Goal: Complete application form

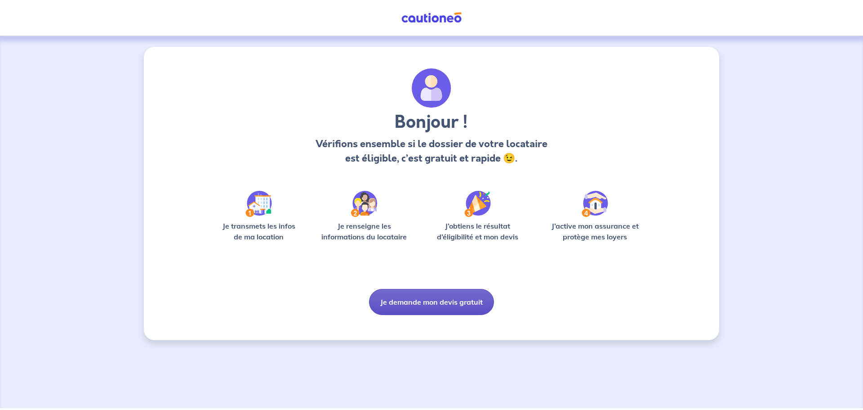
click at [450, 299] on button "Je demande mon devis gratuit" at bounding box center [431, 302] width 125 height 26
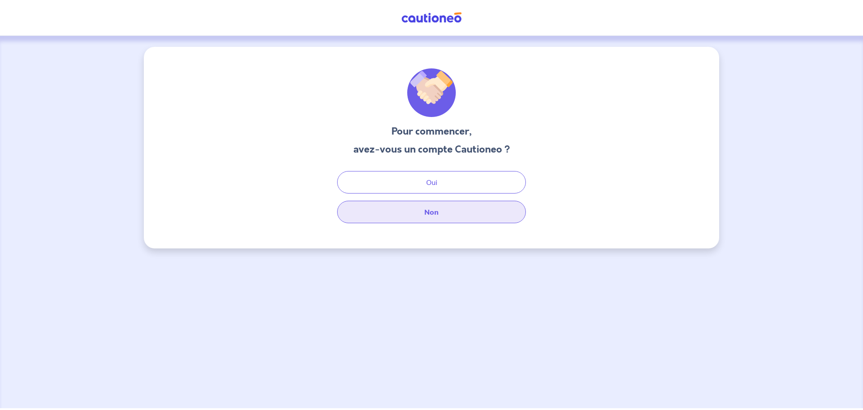
click at [435, 213] on button "Non" at bounding box center [431, 212] width 189 height 22
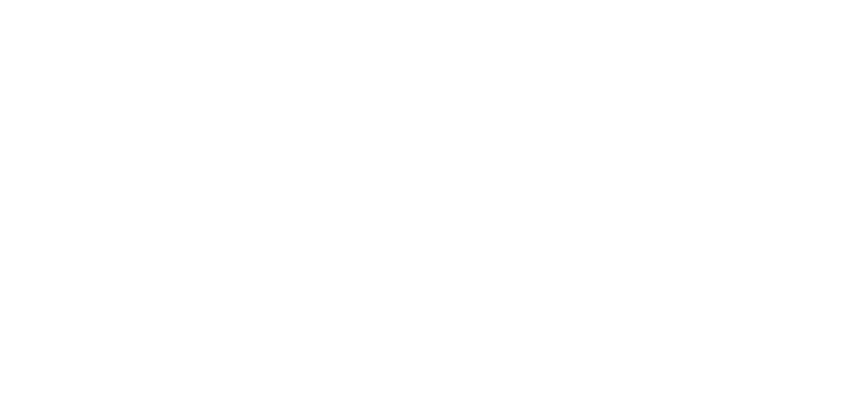
select select "FR"
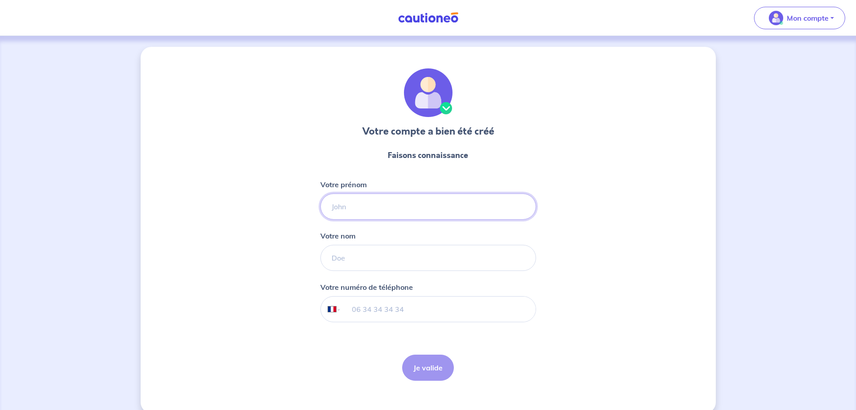
click at [452, 204] on input "Votre prénom" at bounding box center [429, 206] width 216 height 26
type input "n"
type input "[PERSON_NAME]"
click at [459, 310] on input "tel" at bounding box center [438, 308] width 194 height 25
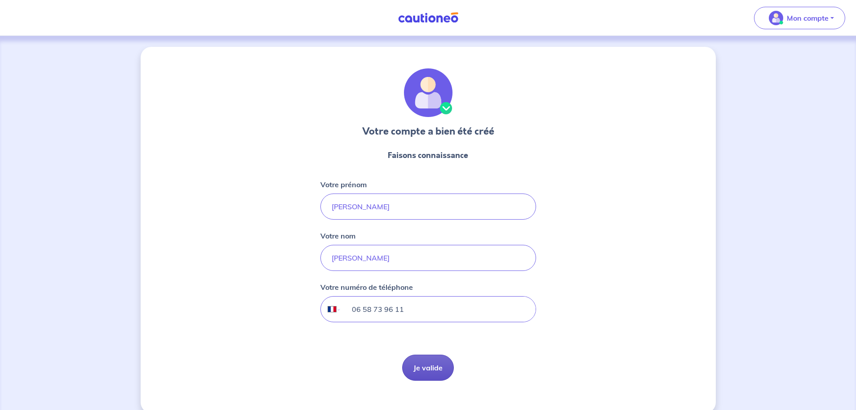
type input "06 58 73 96 11"
click at [440, 370] on button "Je valide" at bounding box center [428, 367] width 52 height 26
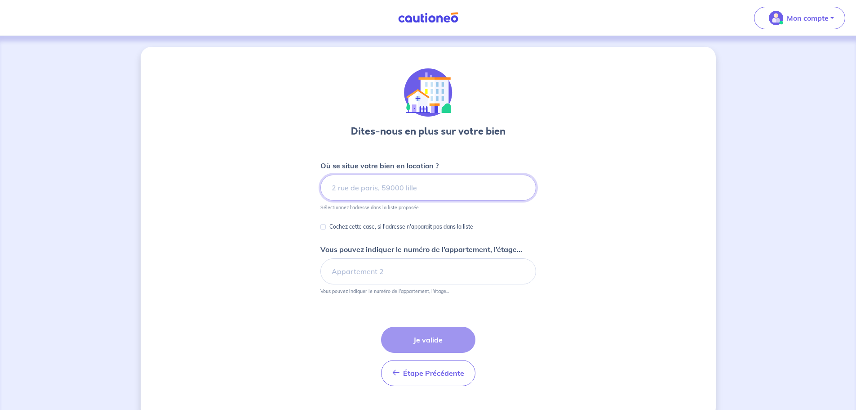
click at [388, 191] on input at bounding box center [429, 187] width 216 height 26
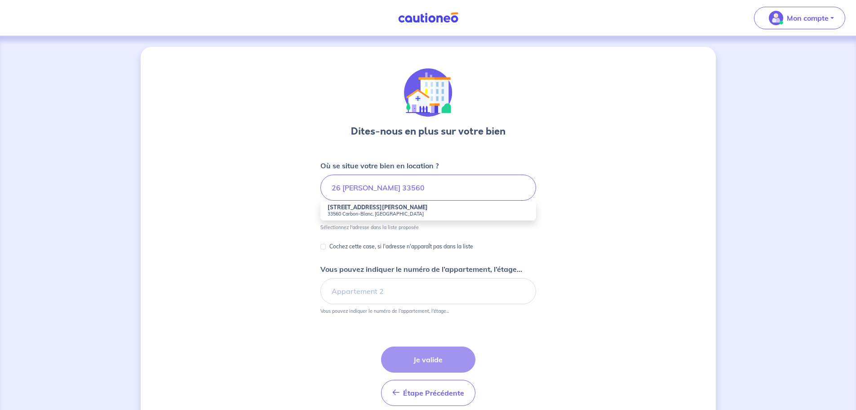
click at [391, 205] on li "[STREET_ADDRESS][PERSON_NAME]" at bounding box center [429, 211] width 216 height 20
type input "[STREET_ADDRESS][PERSON_NAME]"
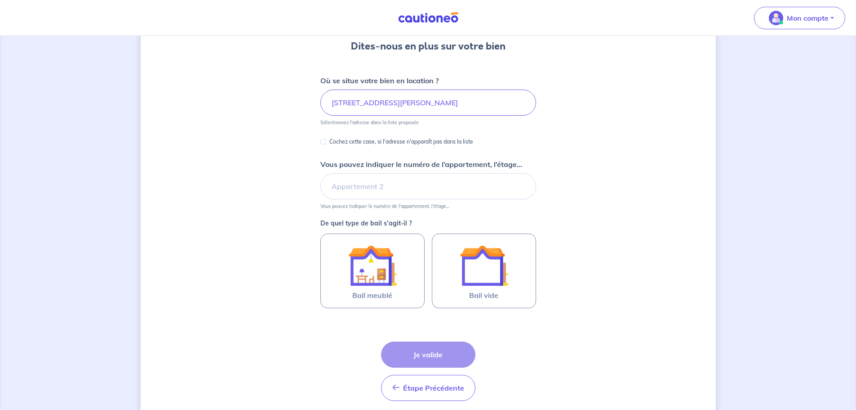
scroll to position [90, 0]
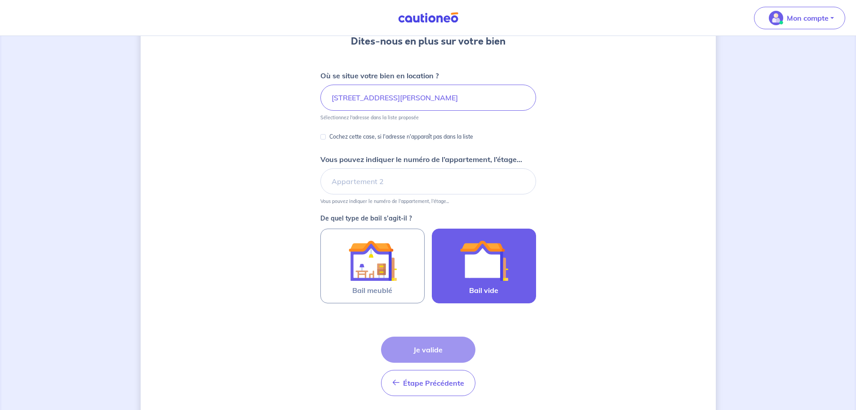
click at [490, 274] on img at bounding box center [484, 260] width 49 height 49
click at [0, 0] on input "Bail vide" at bounding box center [0, 0] width 0 height 0
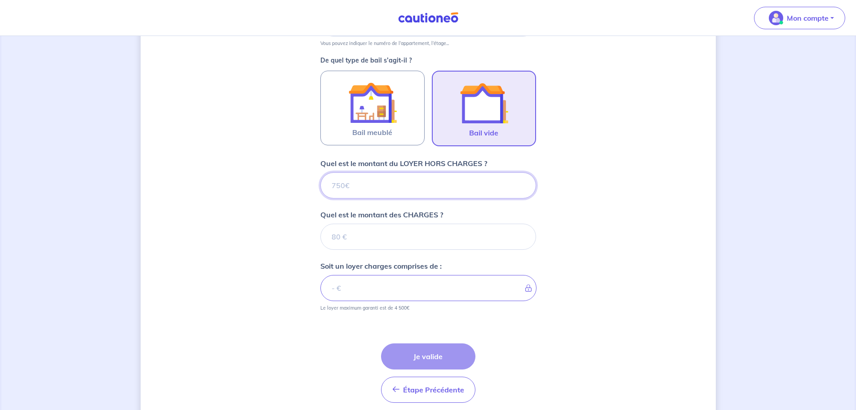
scroll to position [284, 0]
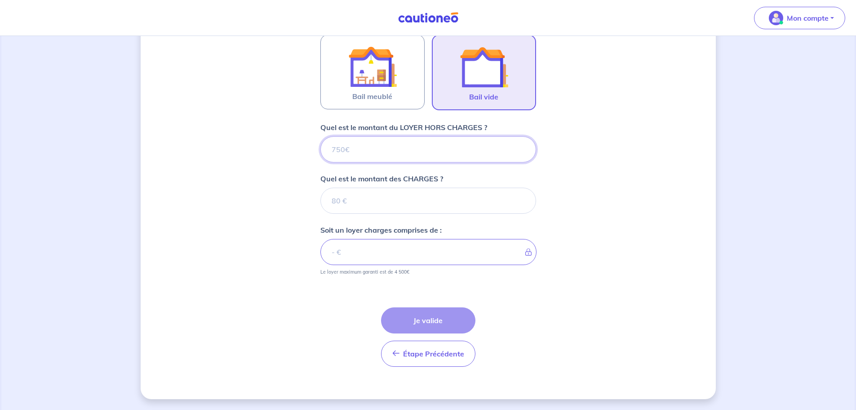
click at [423, 151] on input "Quel est le montant du LOYER HORS CHARGES ?" at bounding box center [429, 149] width 216 height 26
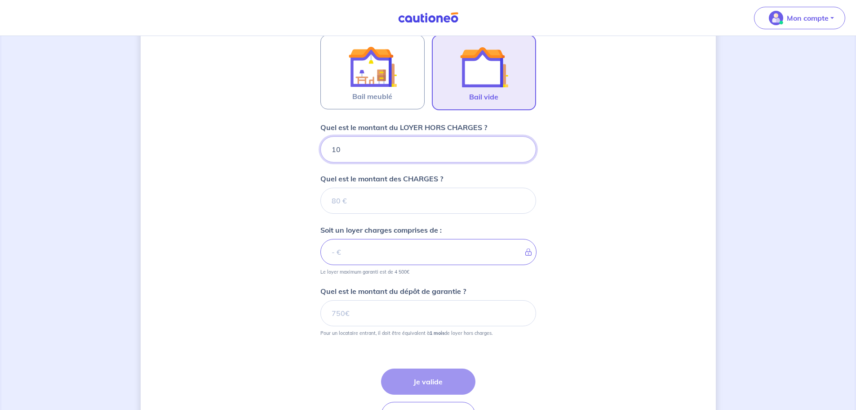
type input "105"
type input "1050"
click at [429, 201] on input "Quel est le montant des CHARGES ?" at bounding box center [429, 200] width 216 height 26
type input "0"
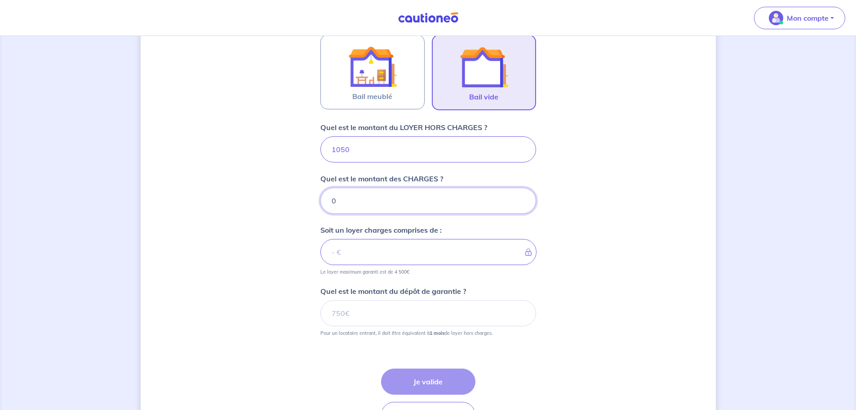
type input "1050"
type input "0"
click at [490, 310] on input "Quel est le montant du dépôt de garantie ?" at bounding box center [429, 313] width 216 height 26
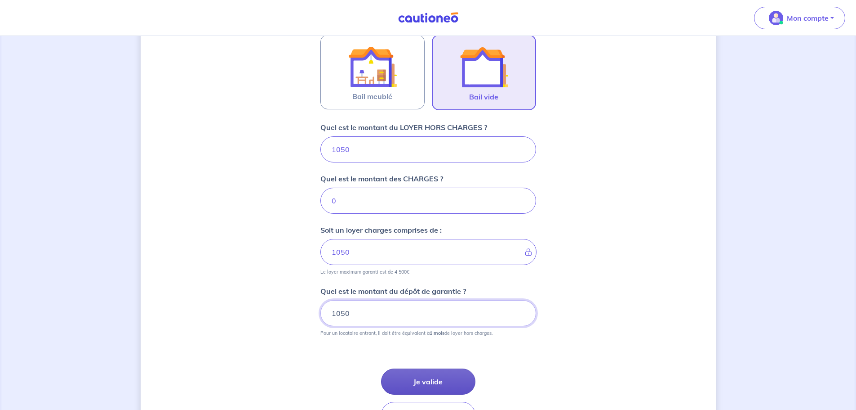
type input "1050"
click at [434, 380] on button "Je valide" at bounding box center [428, 381] width 94 height 26
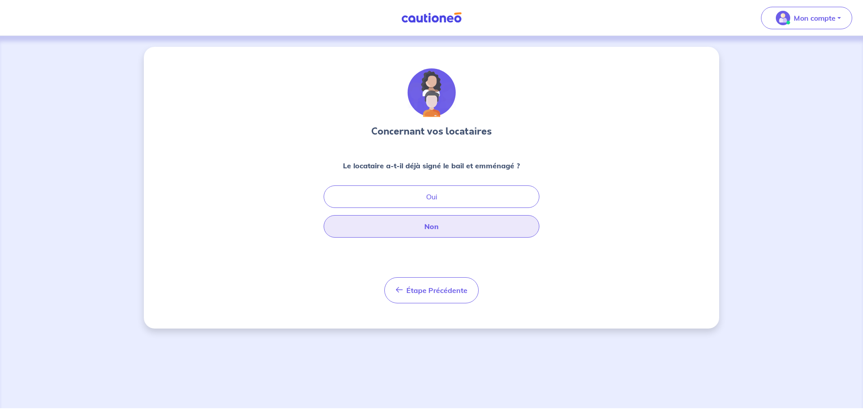
click at [459, 229] on button "Non" at bounding box center [432, 226] width 216 height 22
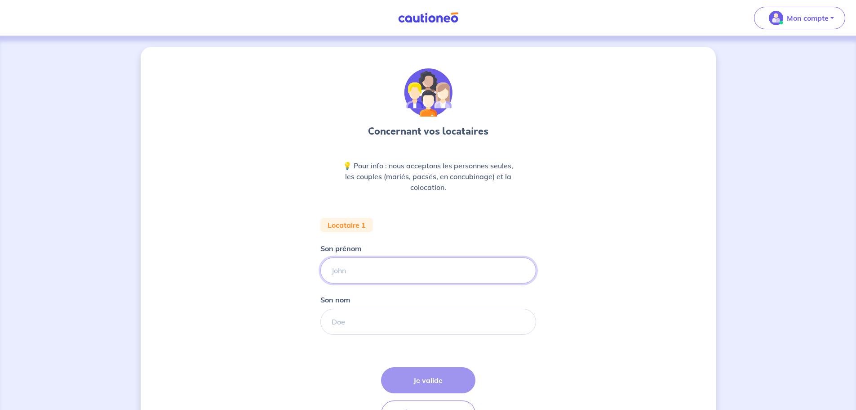
click at [421, 269] on input "Son prénom" at bounding box center [429, 270] width 216 height 26
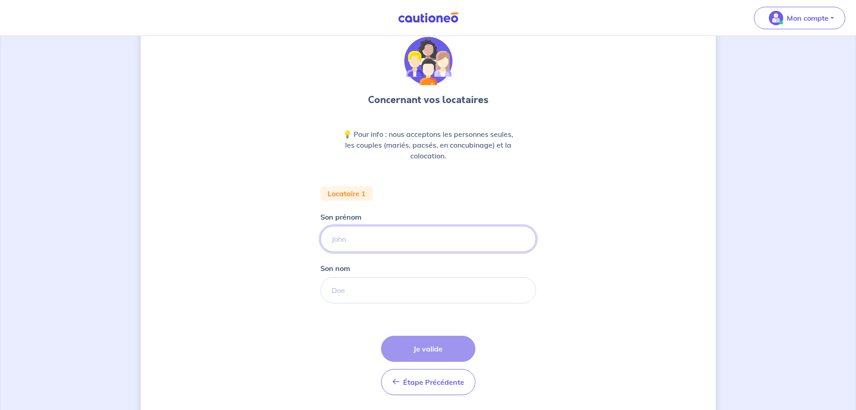
scroll to position [60, 0]
